Goal: Obtain resource: Download file/media

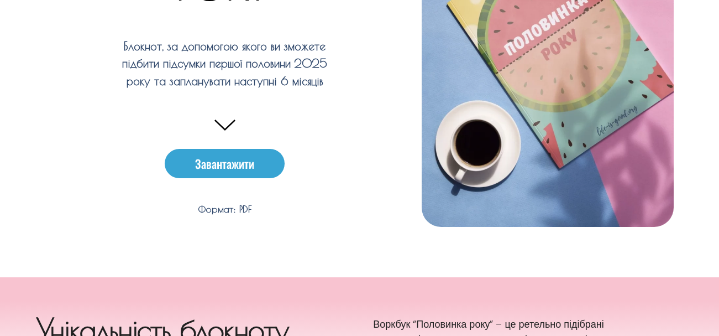
scroll to position [140, 0]
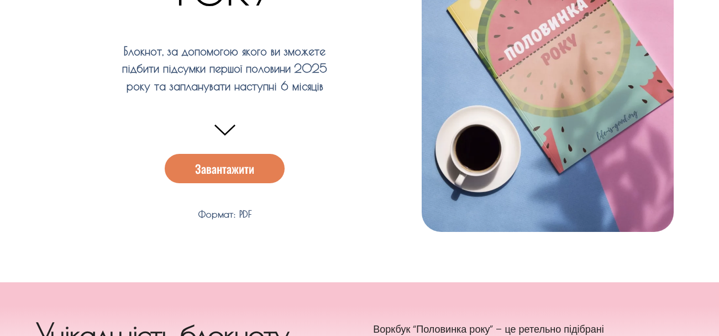
click at [224, 171] on span "Завантажити" at bounding box center [224, 169] width 59 height 12
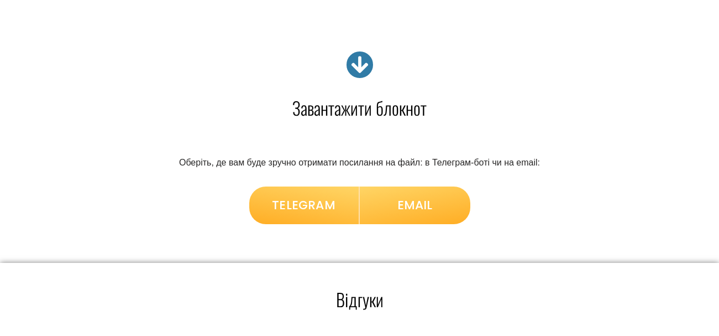
scroll to position [691, 0]
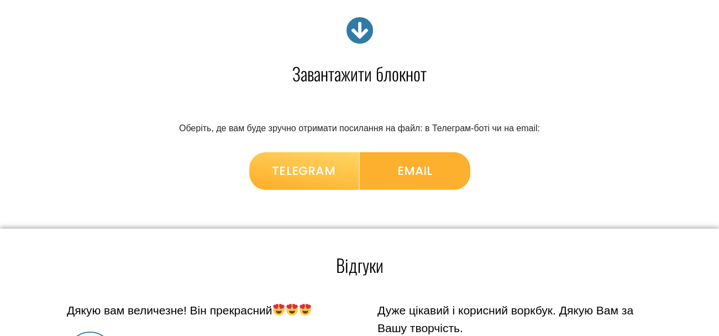
click at [412, 171] on span "EMAIL" at bounding box center [415, 170] width 35 height 20
